Goal: Browse casually: Explore the website without a specific task or goal

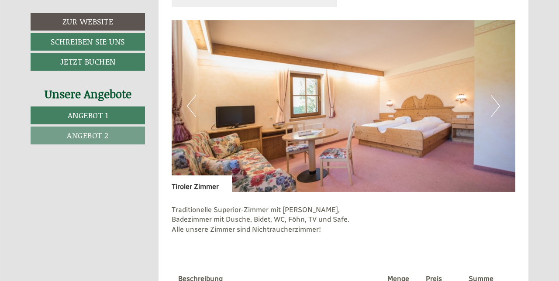
scroll to position [546, 0]
click at [490, 109] on img at bounding box center [344, 107] width 344 height 172
click at [496, 110] on button "Next" at bounding box center [495, 107] width 9 height 22
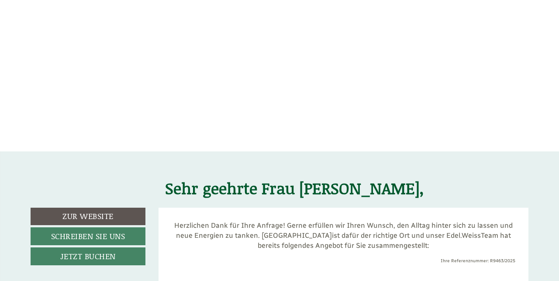
scroll to position [0, 0]
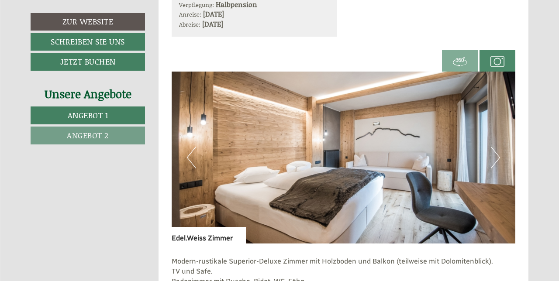
scroll to position [1047, 0]
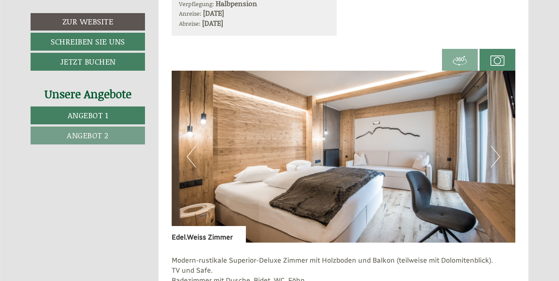
click at [378, 160] on img at bounding box center [344, 157] width 344 height 172
click at [464, 62] on img at bounding box center [460, 61] width 14 height 14
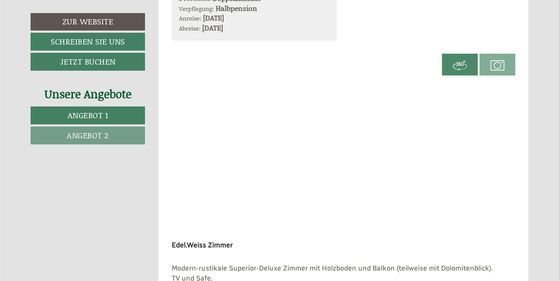
scroll to position [1042, 0]
click at [505, 70] on span at bounding box center [498, 65] width 36 height 33
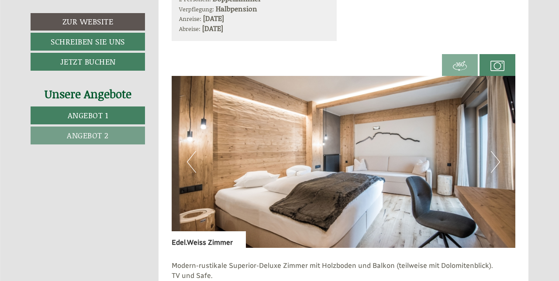
click at [501, 170] on img at bounding box center [344, 162] width 344 height 172
click at [503, 167] on img at bounding box center [344, 162] width 344 height 172
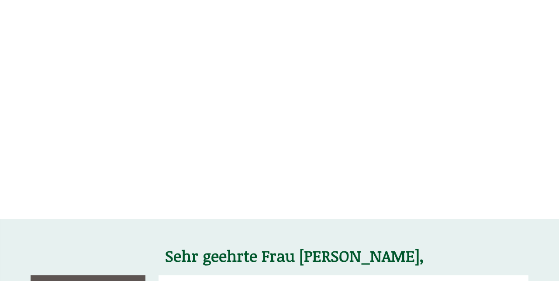
scroll to position [0, 0]
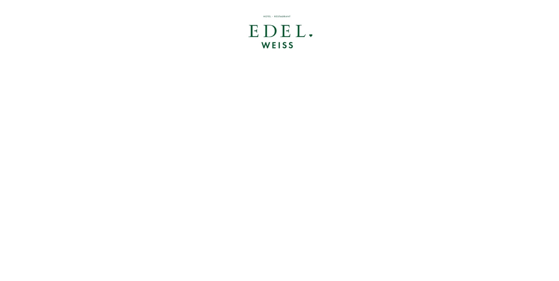
click at [281, 32] on div at bounding box center [279, 32] width 489 height 57
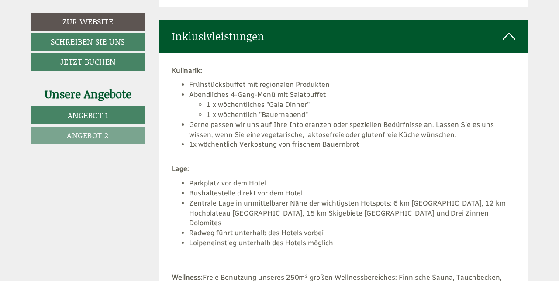
scroll to position [1676, 0]
